Goal: Transaction & Acquisition: Purchase product/service

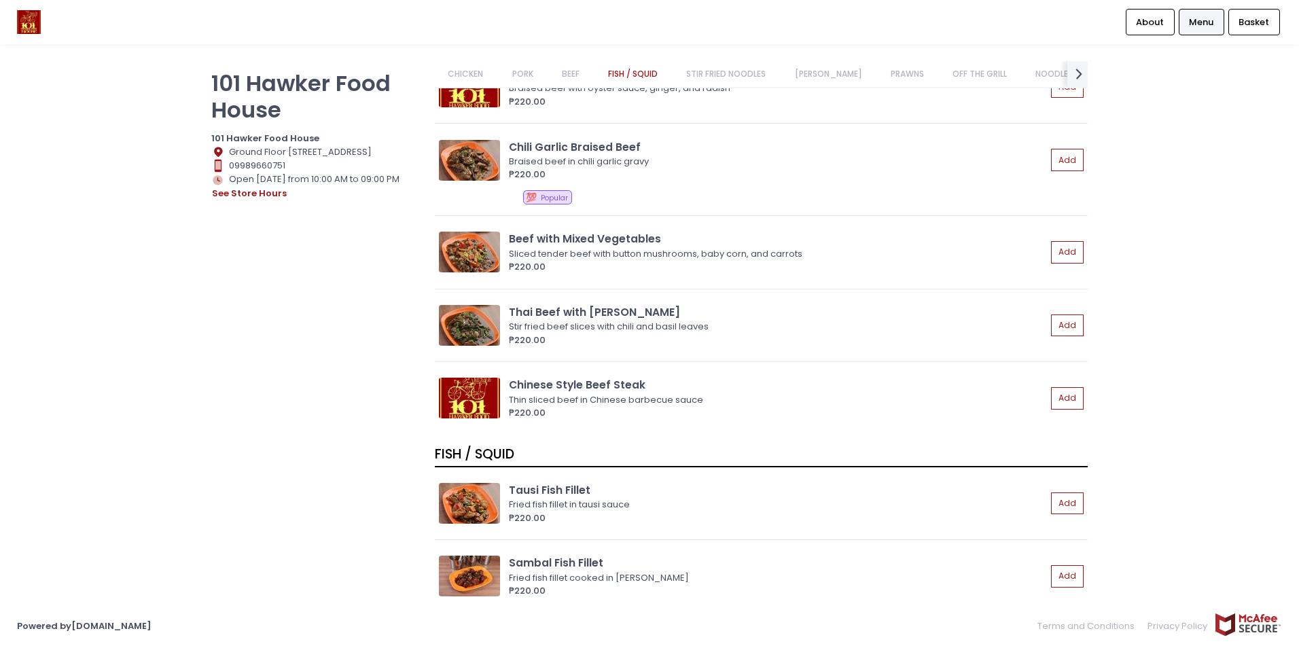
scroll to position [1630, 0]
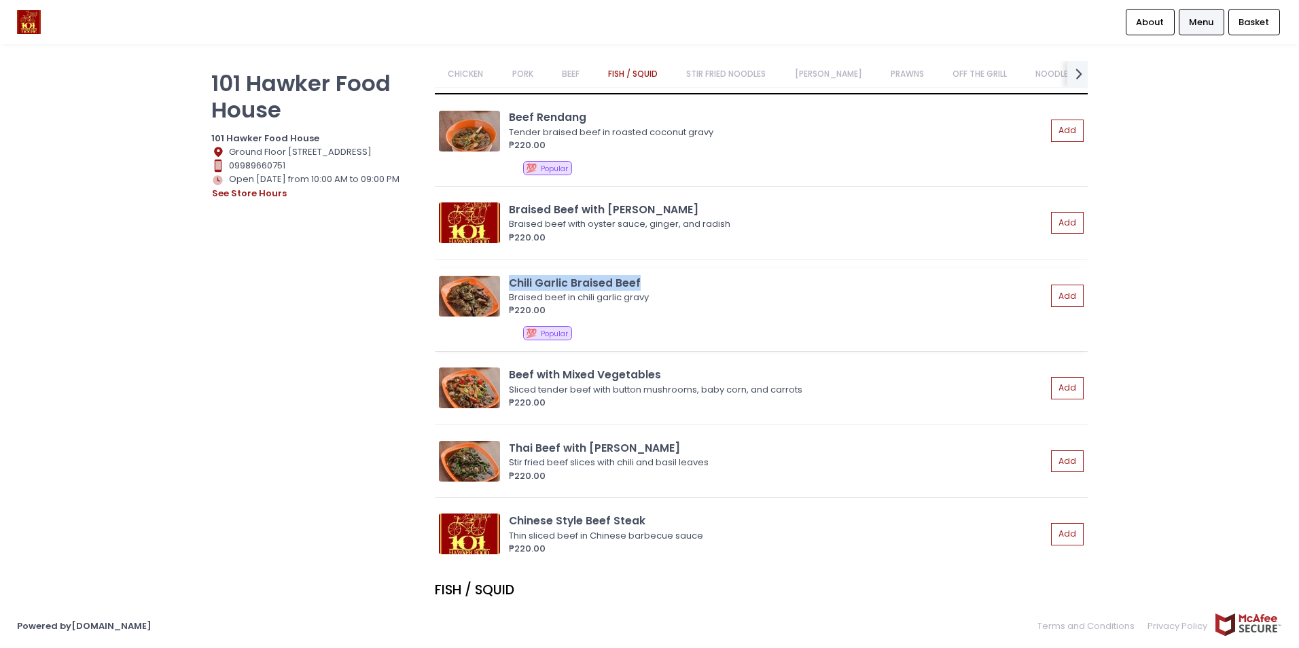
drag, startPoint x: 512, startPoint y: 283, endPoint x: 639, endPoint y: 283, distance: 127.0
click at [639, 283] on div "Chili Garlic Braised Beef" at bounding box center [777, 283] width 537 height 16
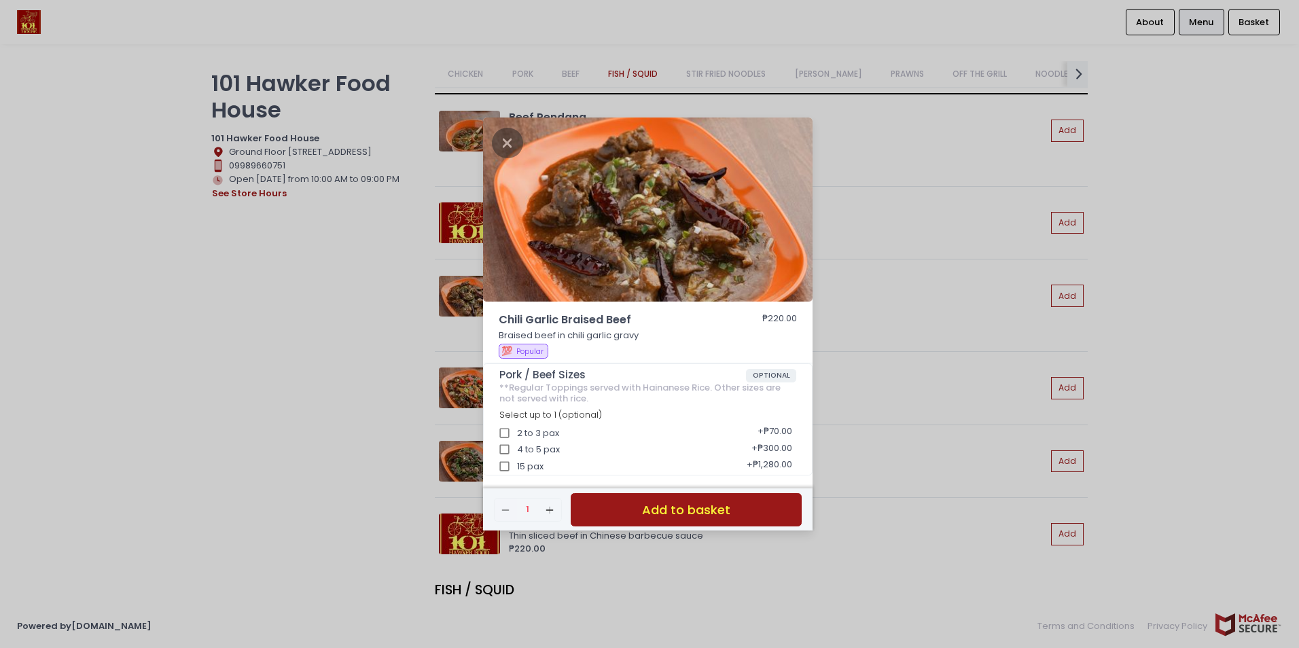
click at [977, 312] on div "Chili Garlic Braised Beef ₱220.00 Braised beef in chili garlic gravy 💯 Popular …" at bounding box center [649, 324] width 1299 height 648
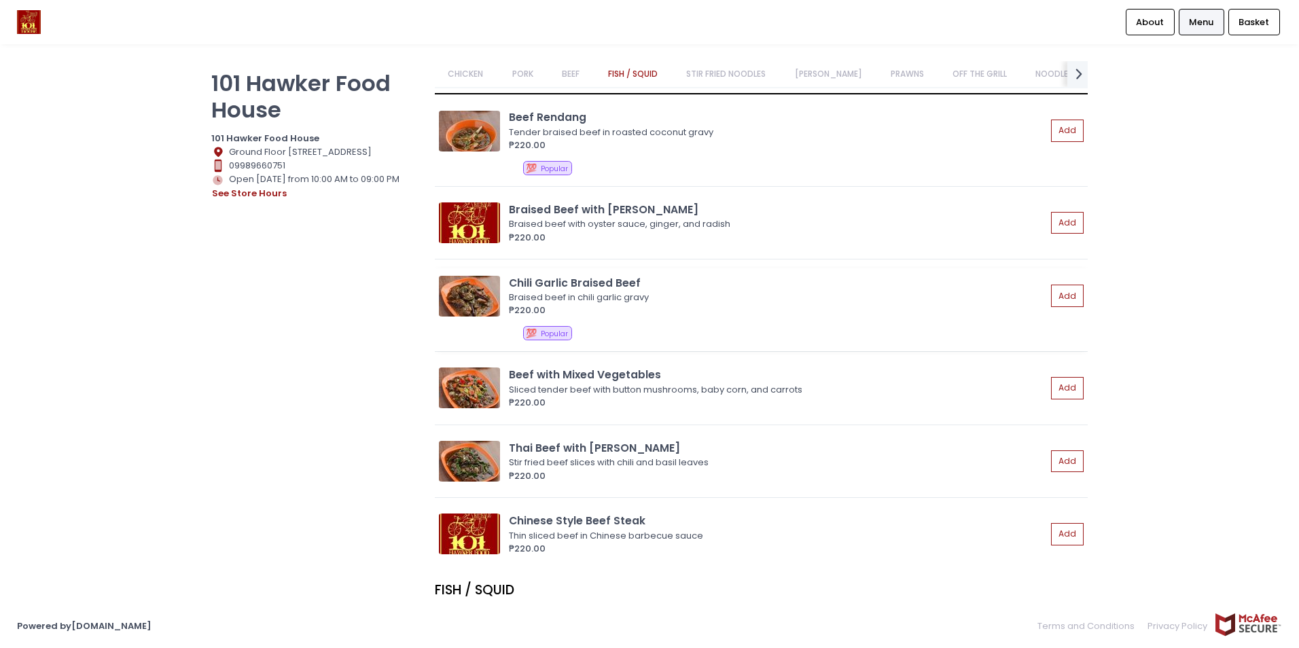
click at [549, 285] on div "Chili Garlic Braised Beef" at bounding box center [777, 283] width 537 height 16
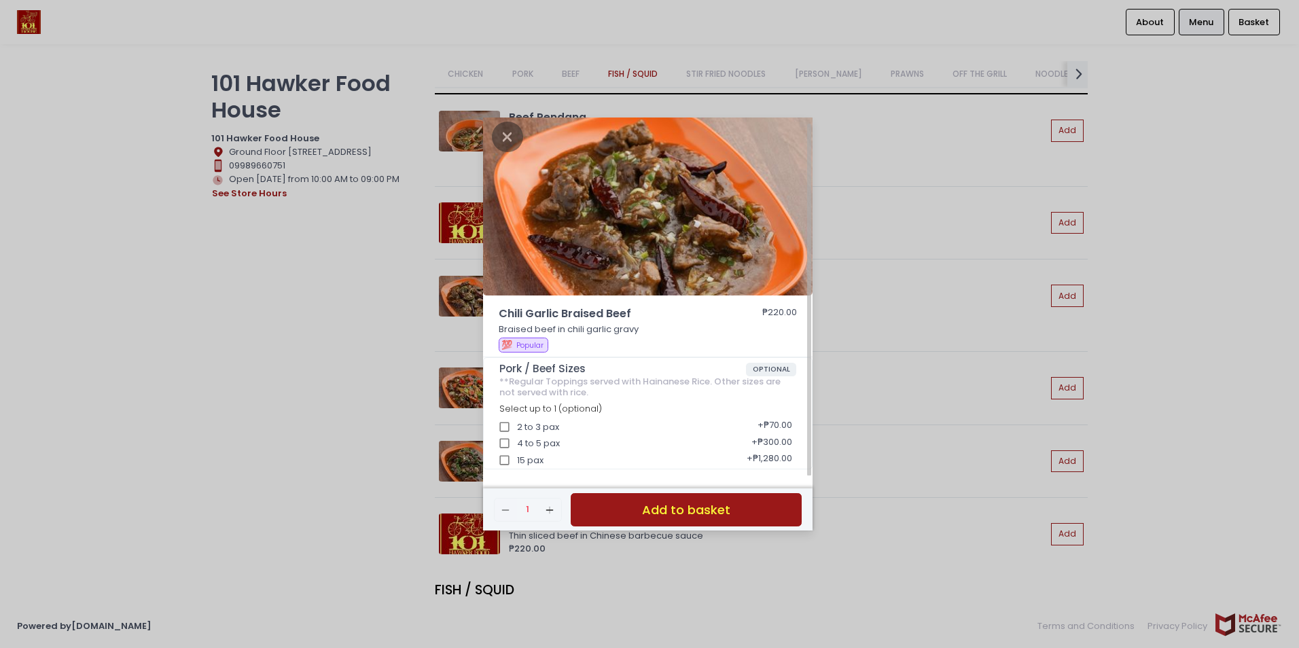
scroll to position [7, 0]
click at [937, 457] on div "Chili Garlic Braised Beef ₱220.00 Braised beef in chili garlic gravy 💯 Popular …" at bounding box center [649, 324] width 1299 height 648
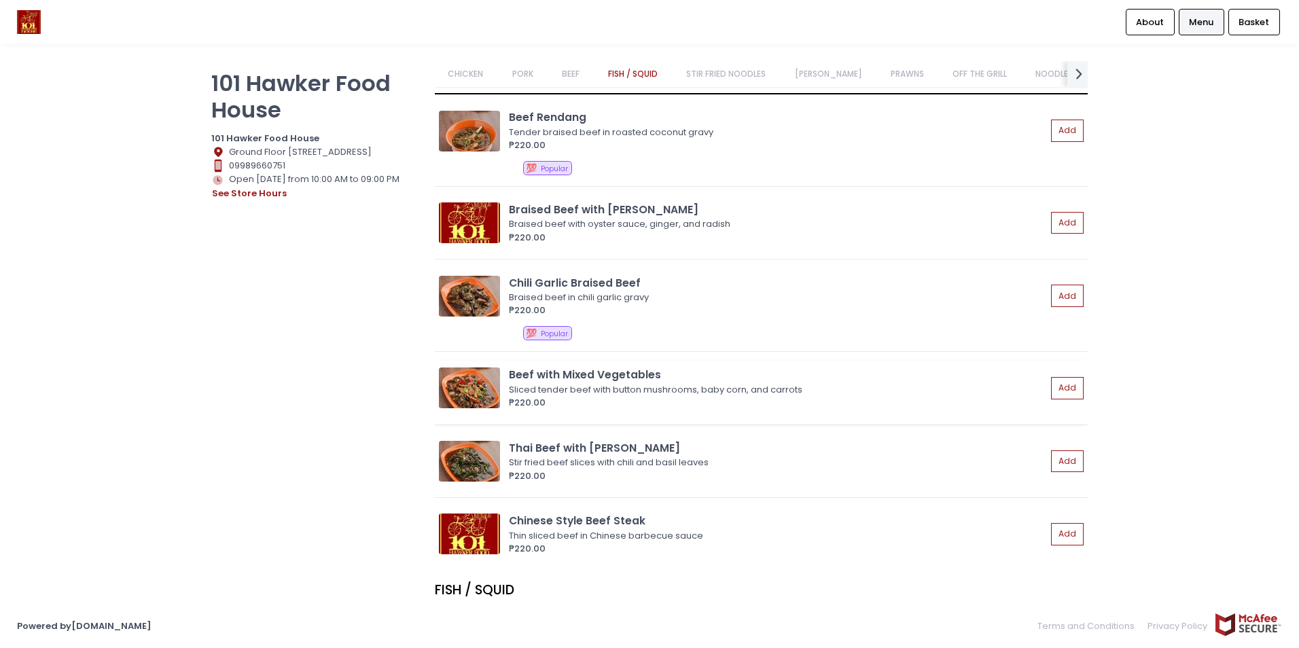
click at [486, 389] on img at bounding box center [469, 387] width 61 height 41
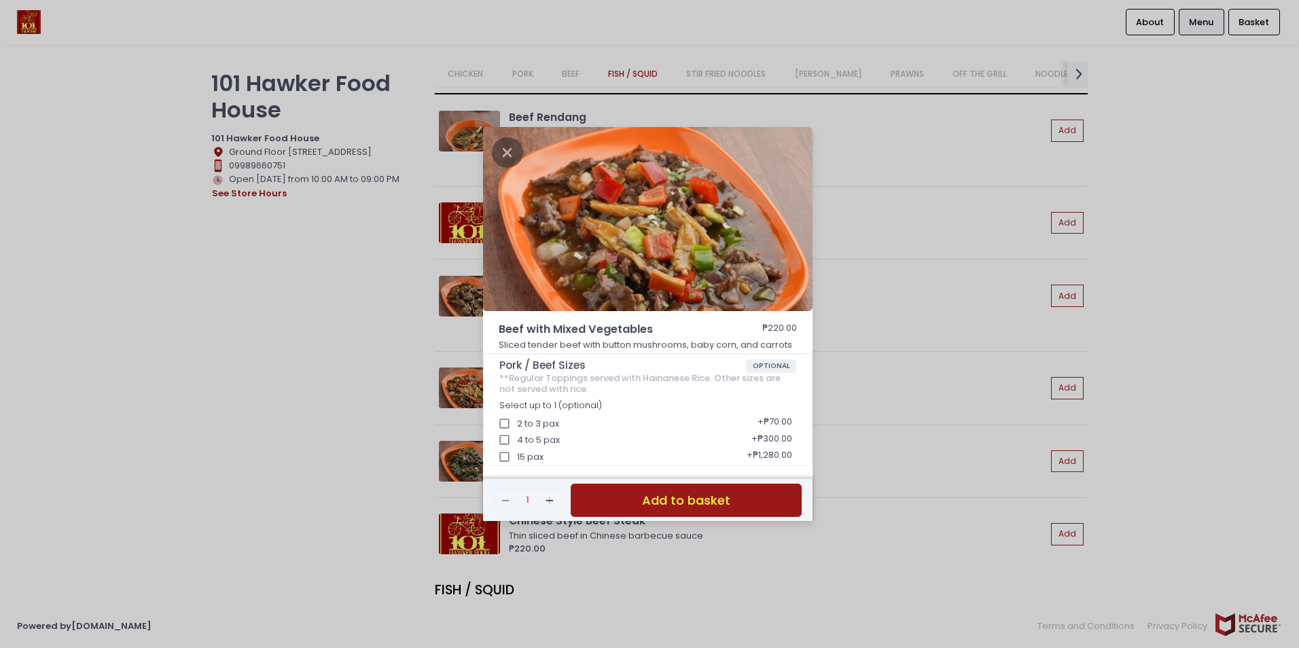
click at [973, 438] on div "Beef with Mixed Vegetables ₱220.00 Sliced tender beef with button mushrooms, ba…" at bounding box center [649, 324] width 1299 height 648
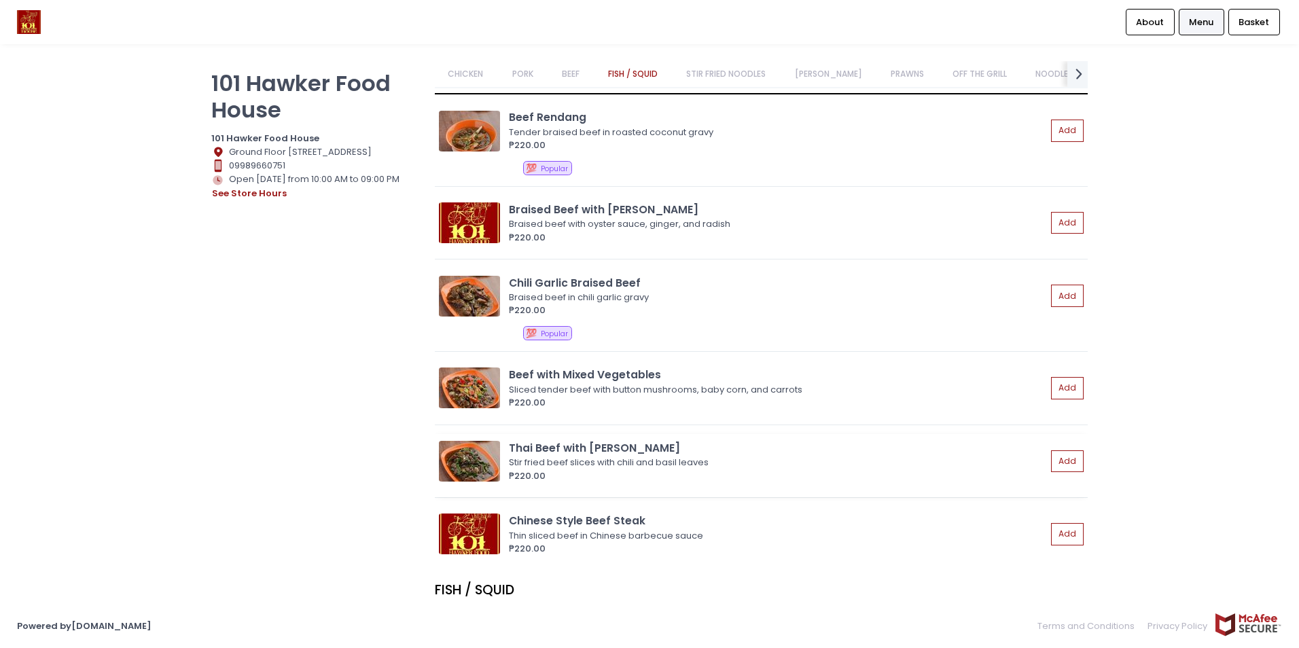
click at [460, 448] on img at bounding box center [469, 461] width 61 height 41
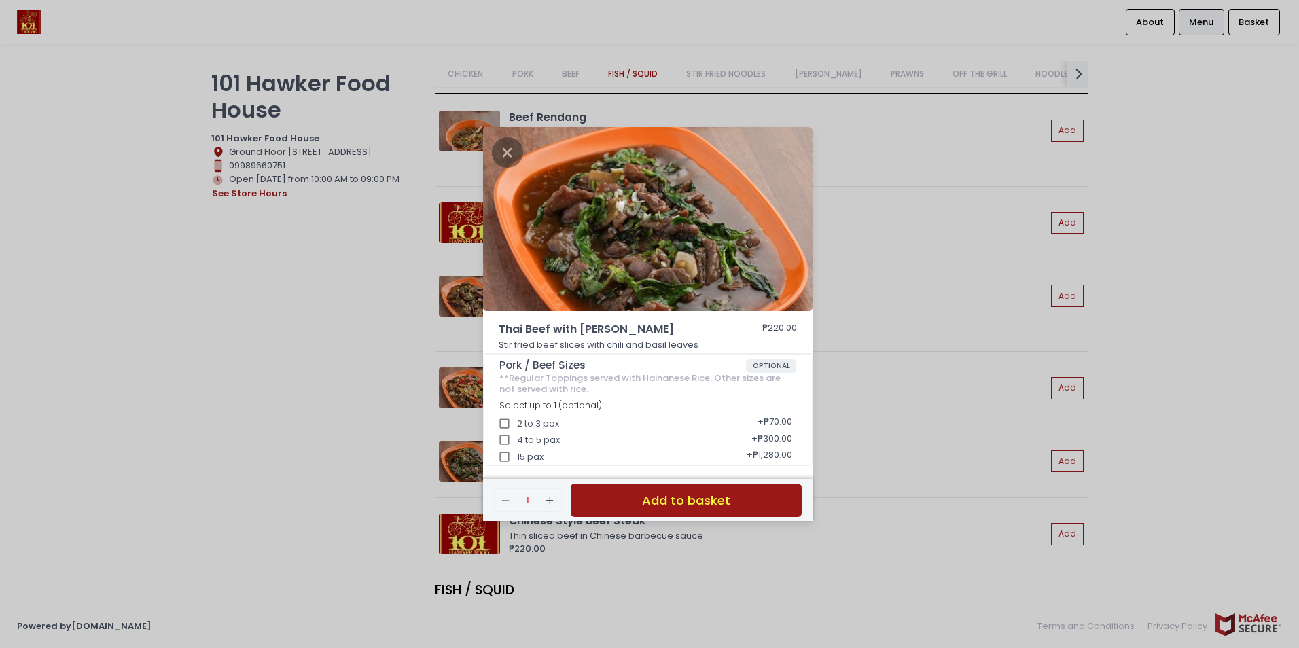
click at [934, 429] on div "Thai Beef with Basil ₱220.00 Stir fried beef slices with chili and basil leaves…" at bounding box center [649, 324] width 1299 height 648
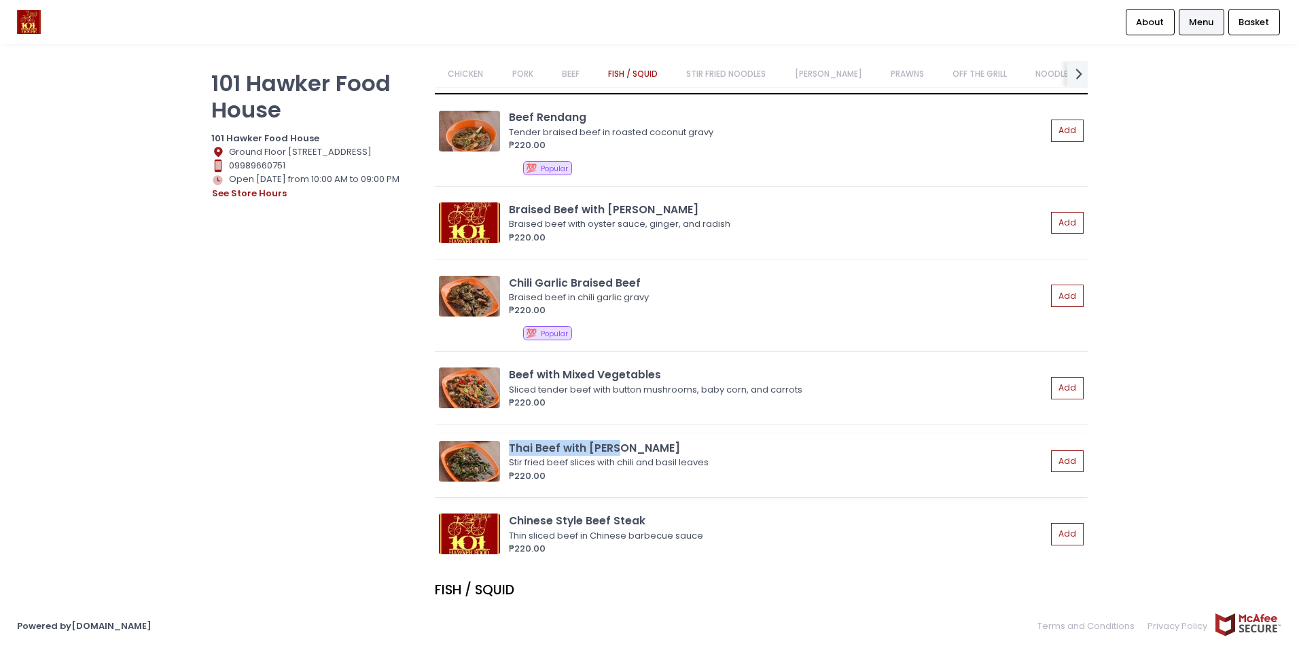
drag, startPoint x: 511, startPoint y: 446, endPoint x: 649, endPoint y: 448, distance: 138.6
click at [649, 448] on div "Thai Beef with [PERSON_NAME]" at bounding box center [777, 448] width 537 height 16
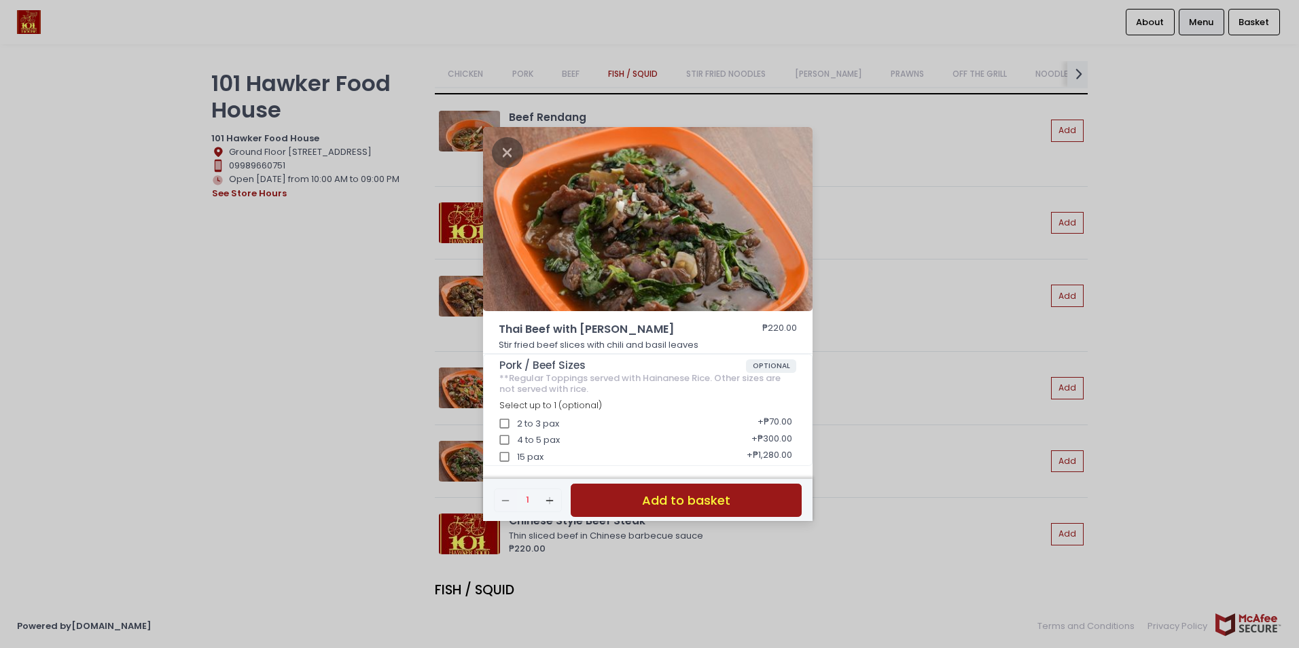
copy div "Thai Beef with [PERSON_NAME]"
